Goal: Task Accomplishment & Management: Manage account settings

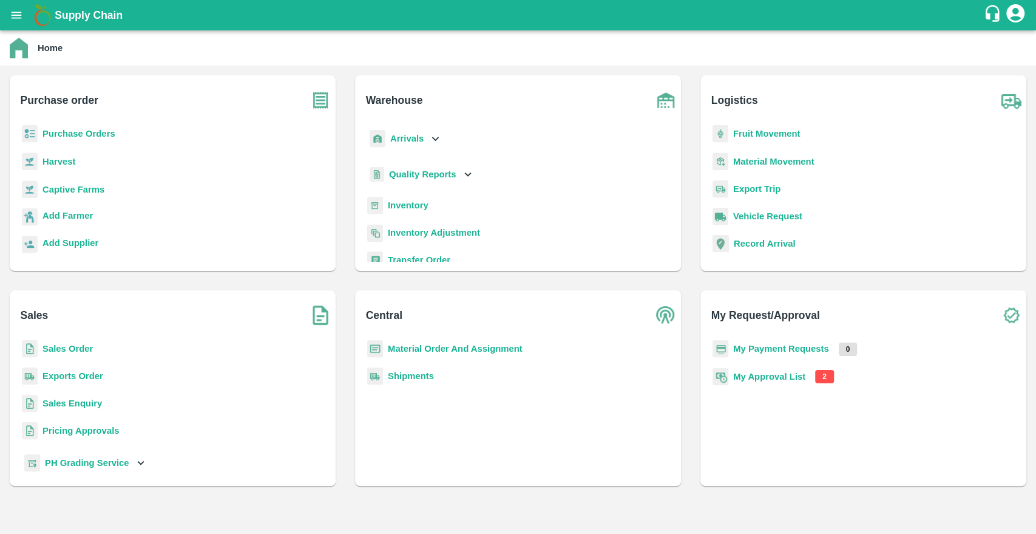
click at [818, 39] on div "Home" at bounding box center [517, 48] width 1014 height 21
click at [724, 279] on div "Logistics Fruit Movement Material Movement Export Trip Vehicle Request Record A…" at bounding box center [863, 173] width 345 height 215
click at [772, 353] on b "My Payment Requests" at bounding box center [781, 349] width 96 height 10
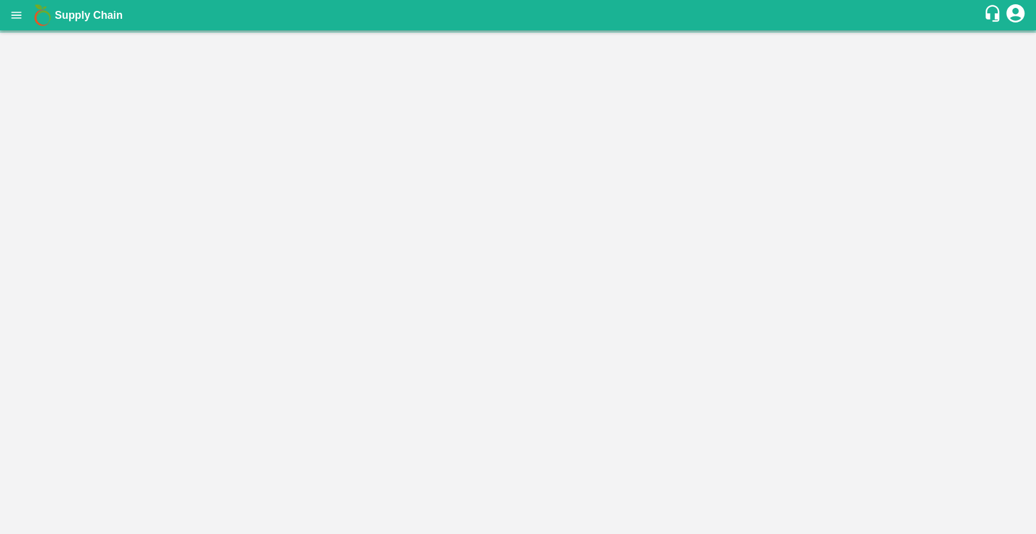
click at [772, 353] on main "Home Purchase order Purchase Orders Harvest Captive Farms Add Farmer Add Suppli…" at bounding box center [518, 281] width 1036 height 503
